Goal: Task Accomplishment & Management: Manage account settings

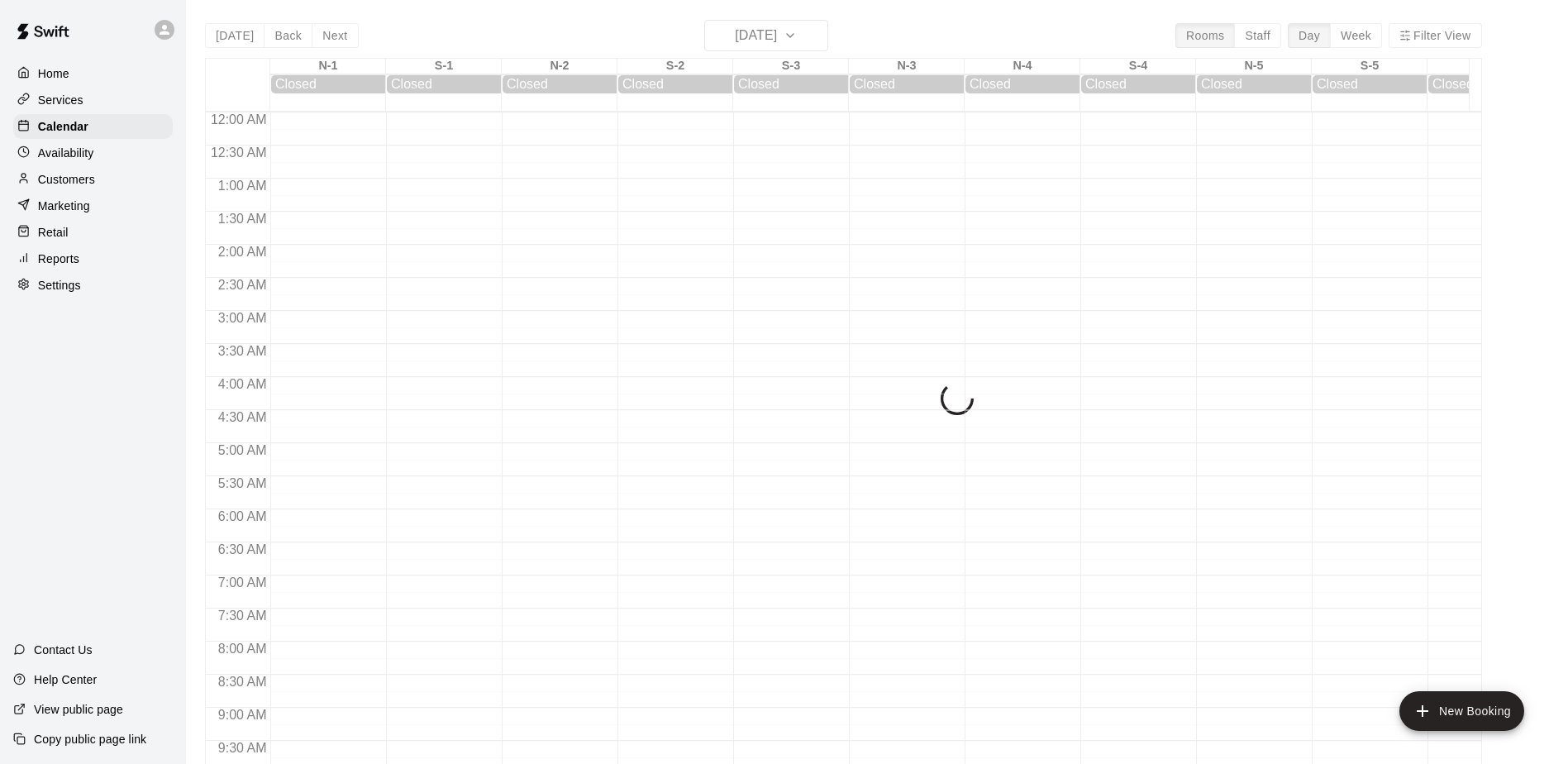
scroll to position [865, 0]
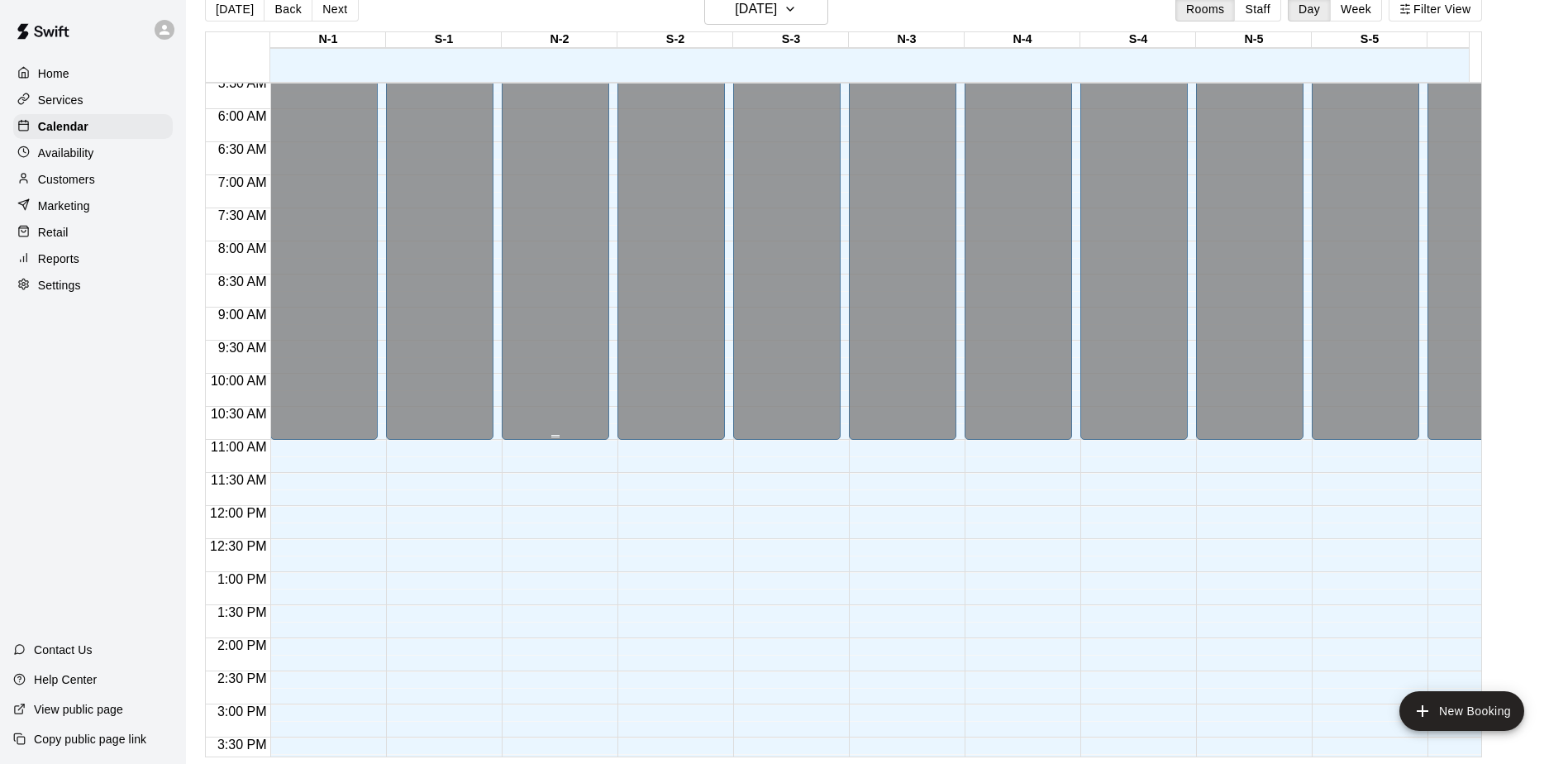
scroll to position [369, 0]
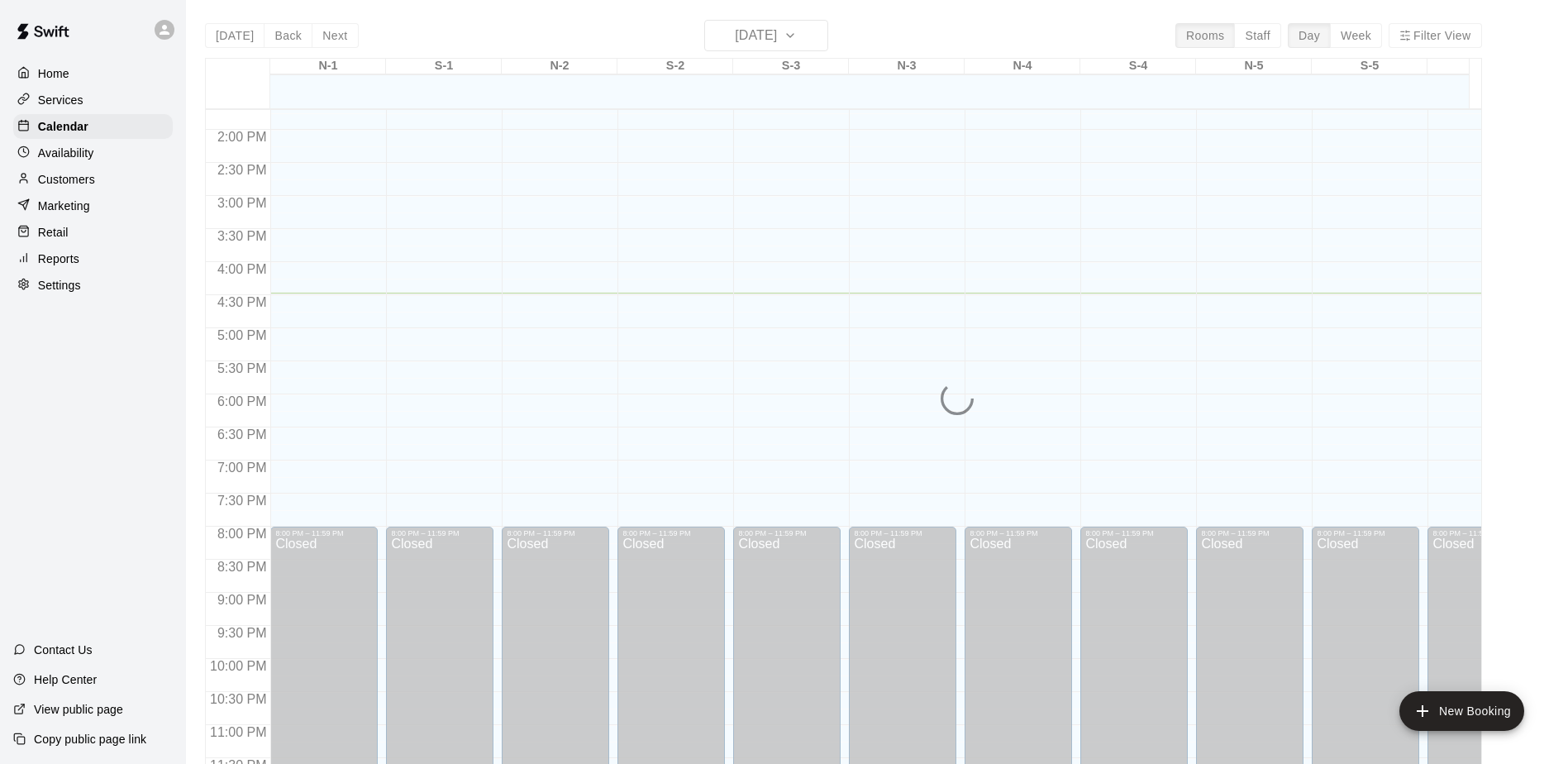
scroll to position [928, 0]
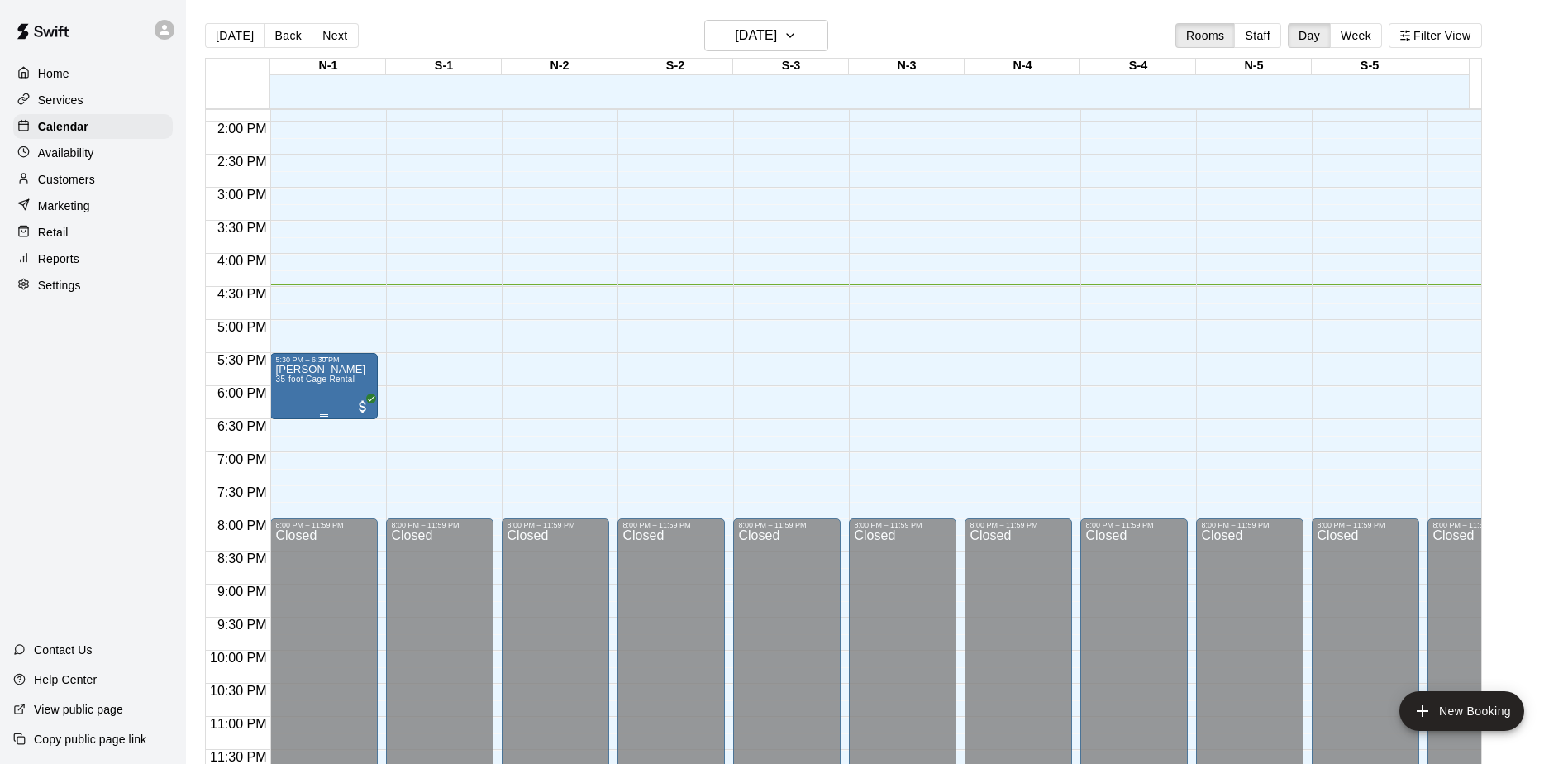
click at [309, 375] on span "35-foot Cage Rental" at bounding box center [314, 379] width 79 height 9
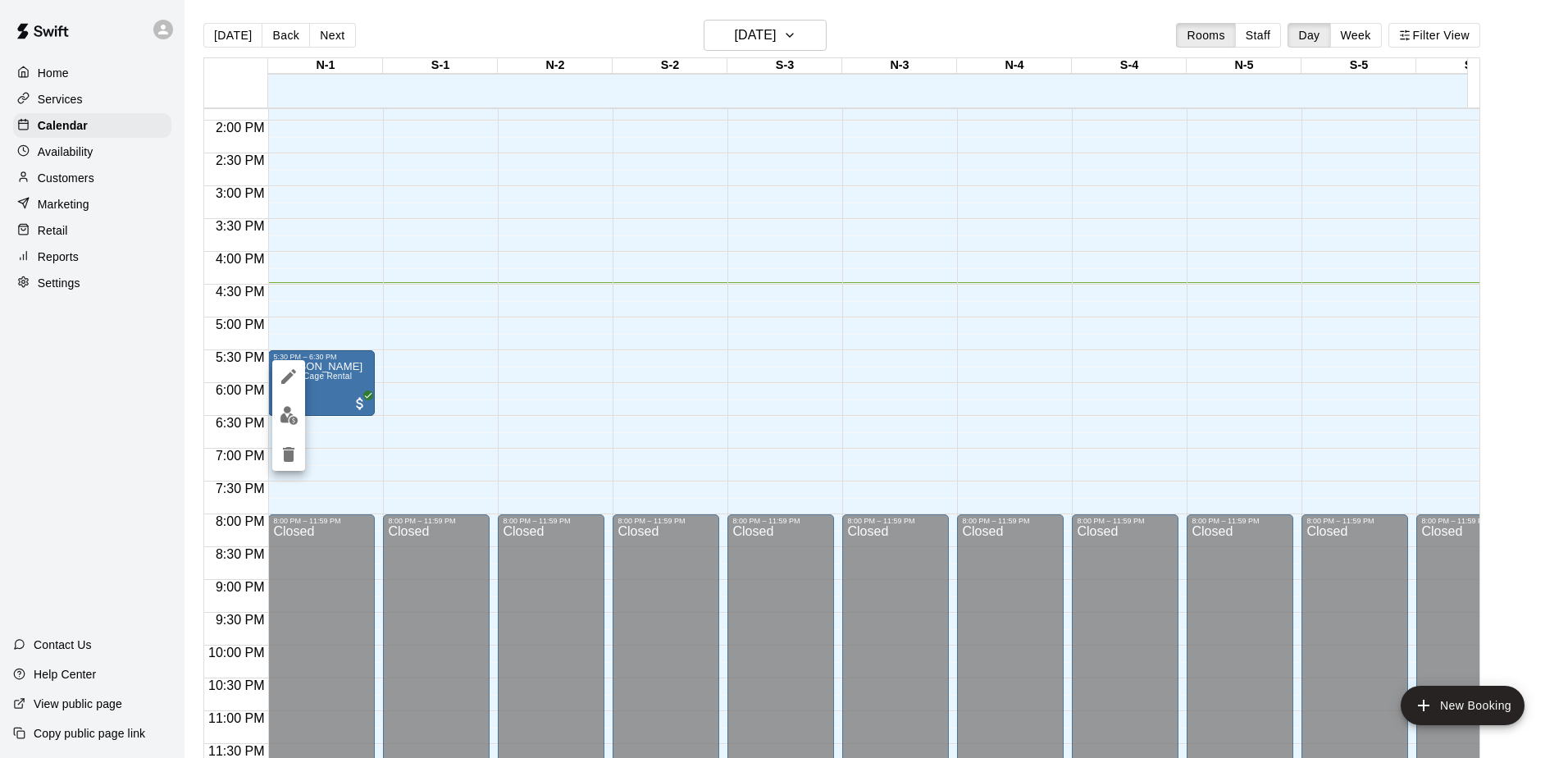
click at [334, 368] on div at bounding box center [784, 379] width 1568 height 758
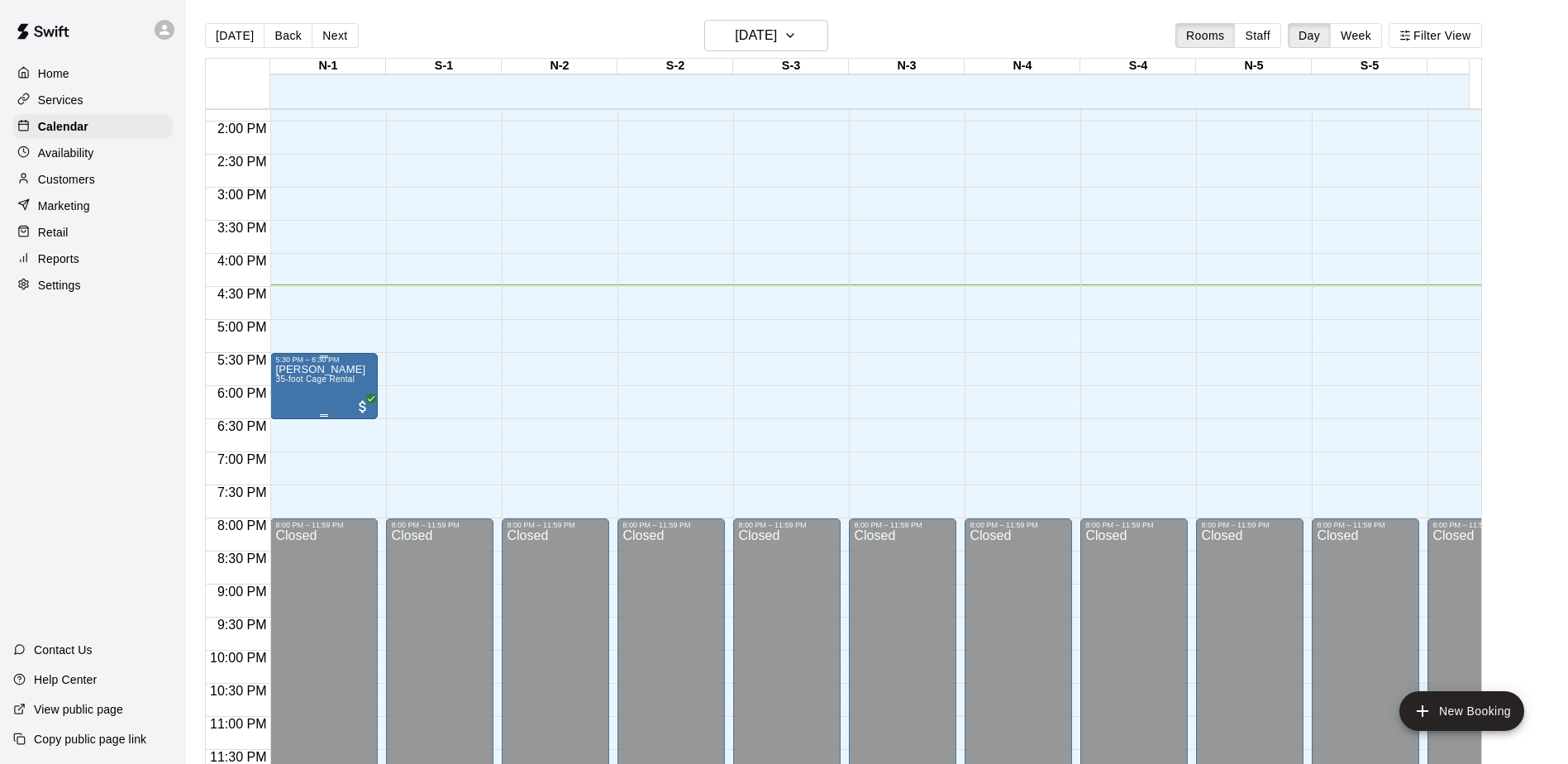
click at [337, 375] on span "35-foot Cage Rental" at bounding box center [314, 379] width 79 height 9
click at [337, 367] on div at bounding box center [784, 382] width 1568 height 764
click at [337, 375] on span "35-foot Cage Rental" at bounding box center [314, 379] width 79 height 9
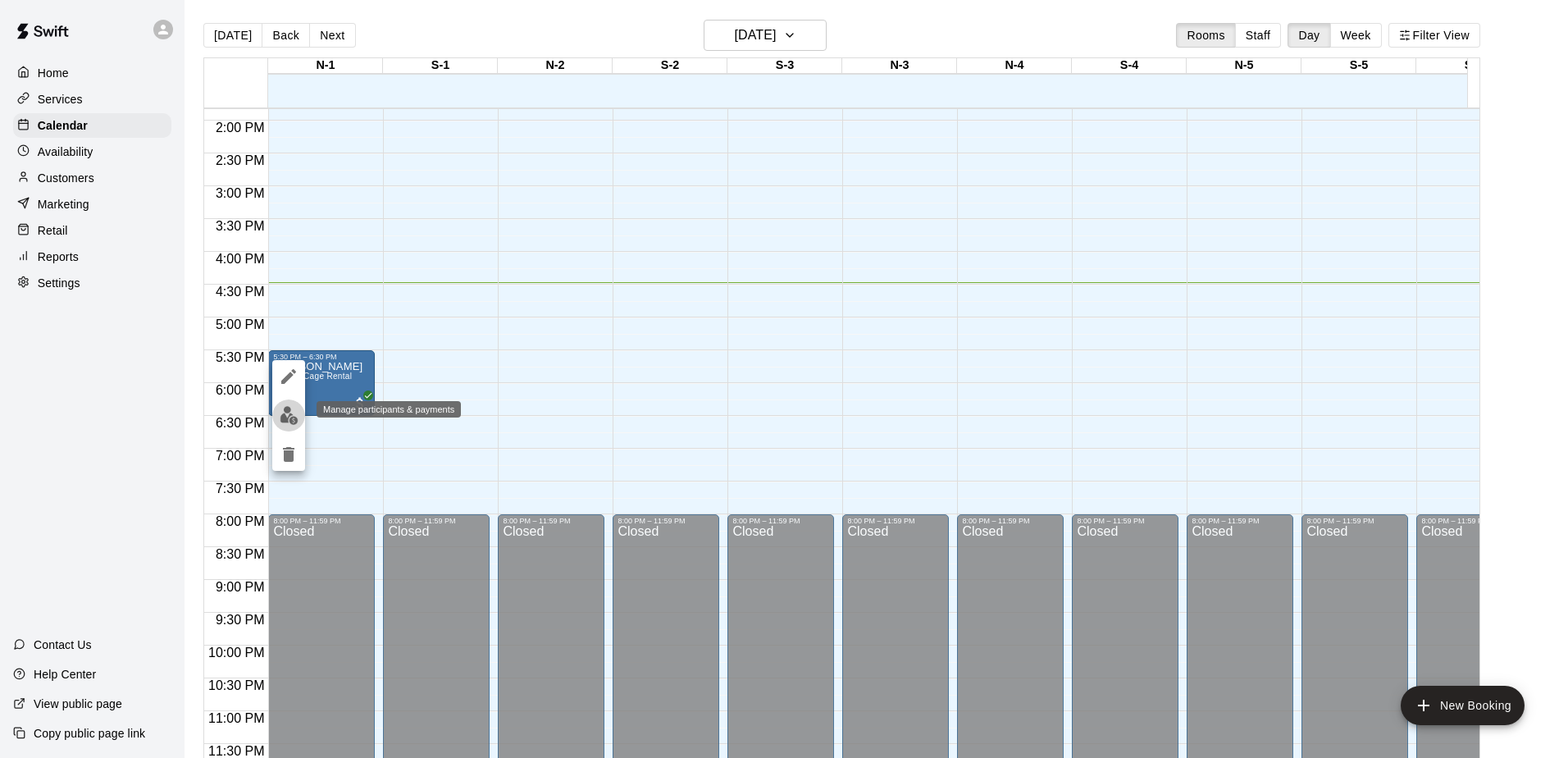
click at [290, 415] on img "edit" at bounding box center [288, 414] width 18 height 18
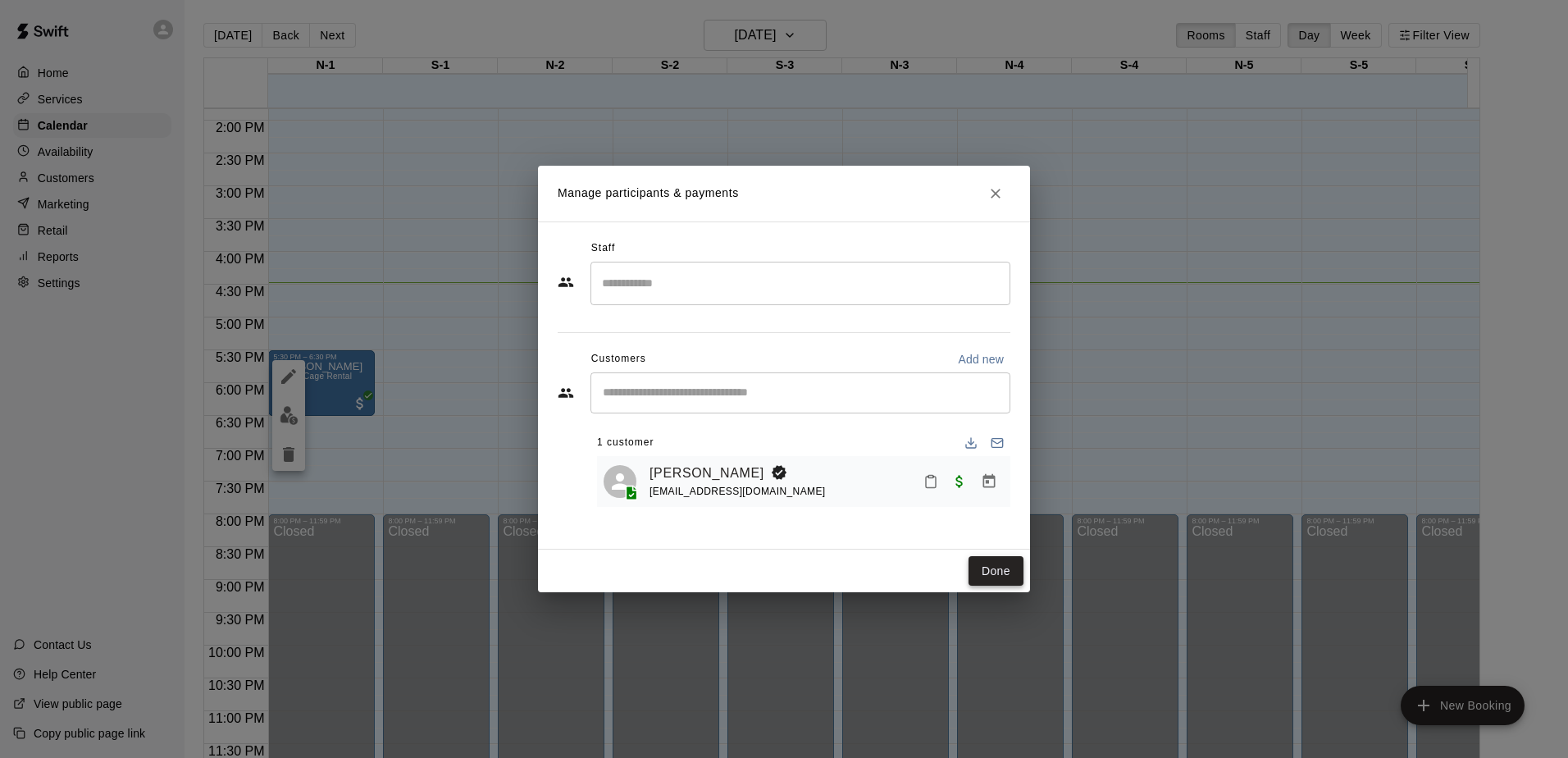
click at [1004, 576] on button "Done" at bounding box center [995, 570] width 55 height 30
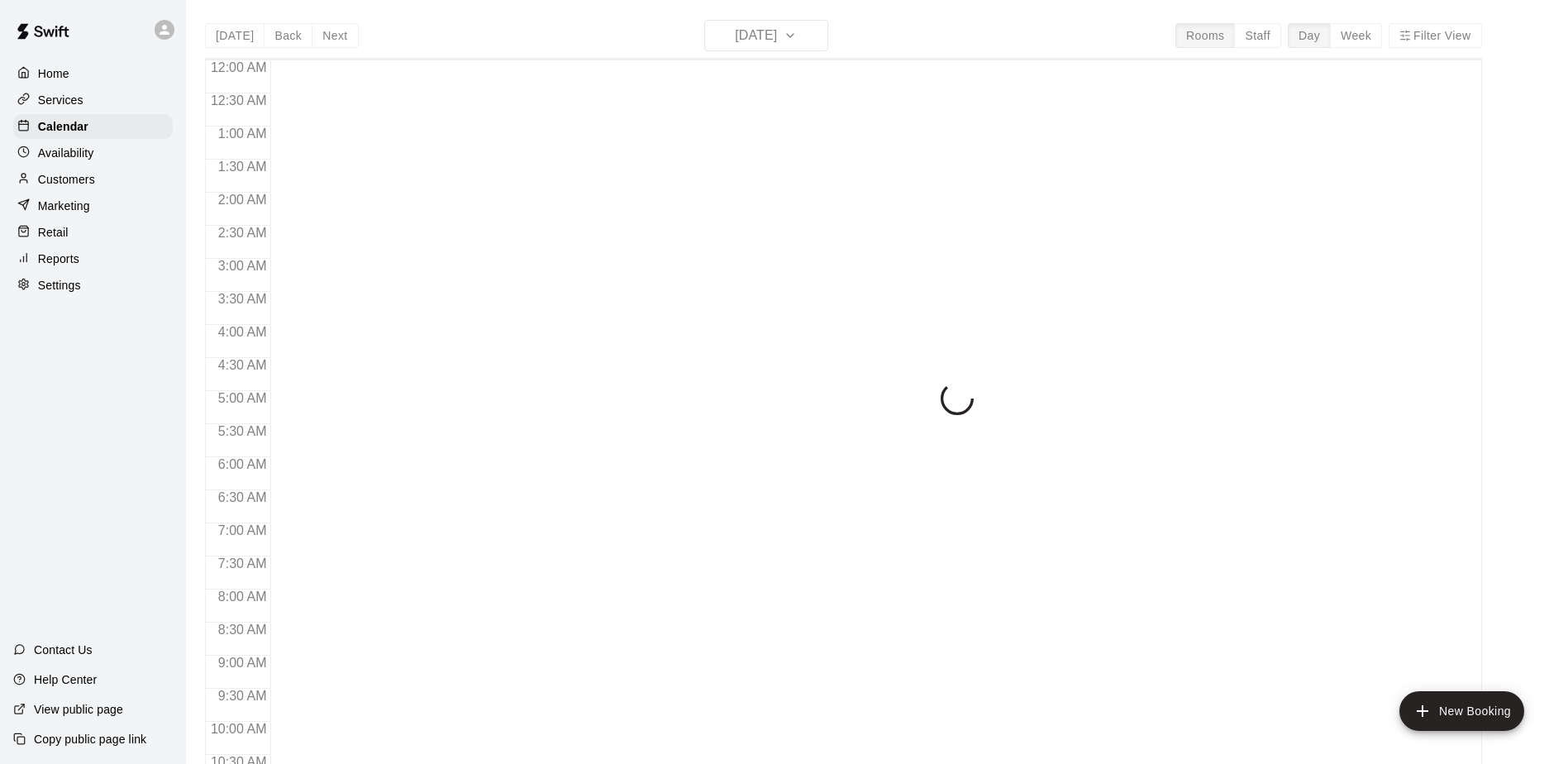
scroll to position [865, 0]
